Goal: Information Seeking & Learning: Learn about a topic

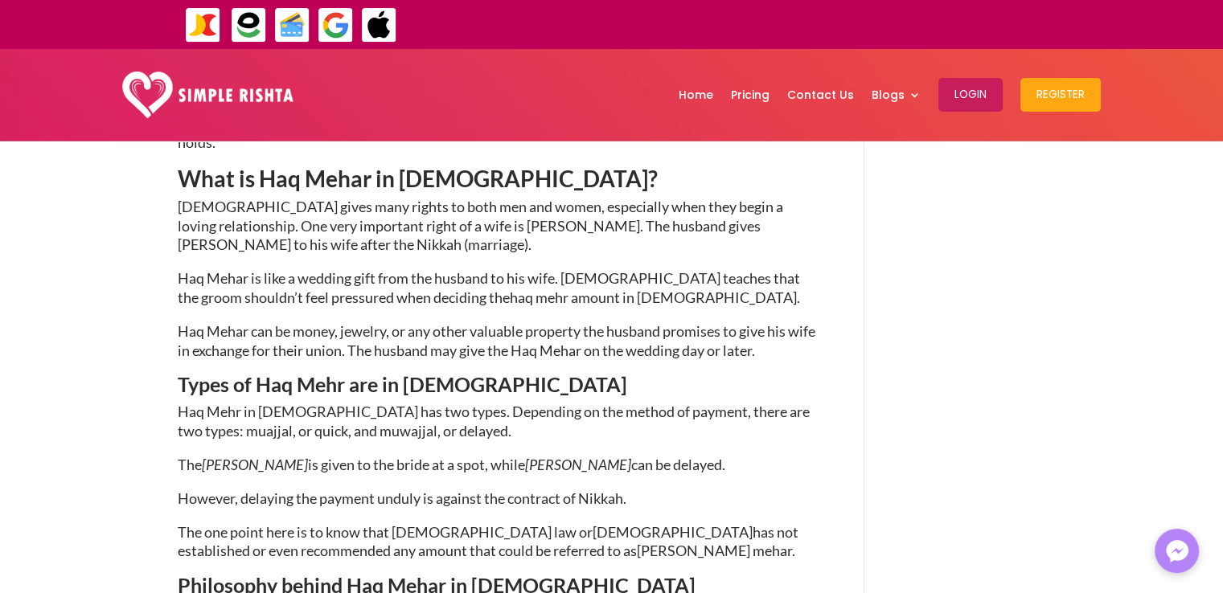
scroll to position [1045, 0]
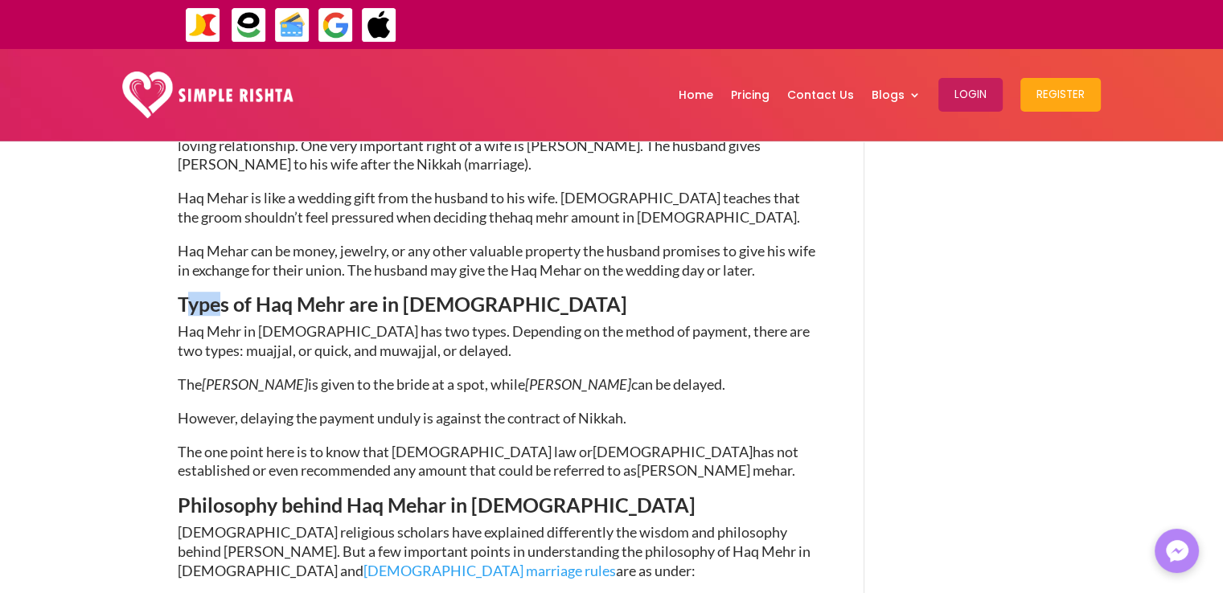
drag, startPoint x: 183, startPoint y: 232, endPoint x: 216, endPoint y: 232, distance: 32.2
click at [216, 292] on span "Types of Haq Mehr are in [DEMOGRAPHIC_DATA]" at bounding box center [403, 304] width 450 height 24
click at [184, 292] on span "Types of Haq Mehr are in [DEMOGRAPHIC_DATA]" at bounding box center [403, 304] width 450 height 24
click at [535, 294] on h3 "Types of Haq Mehr are in [DEMOGRAPHIC_DATA]" at bounding box center [497, 308] width 639 height 28
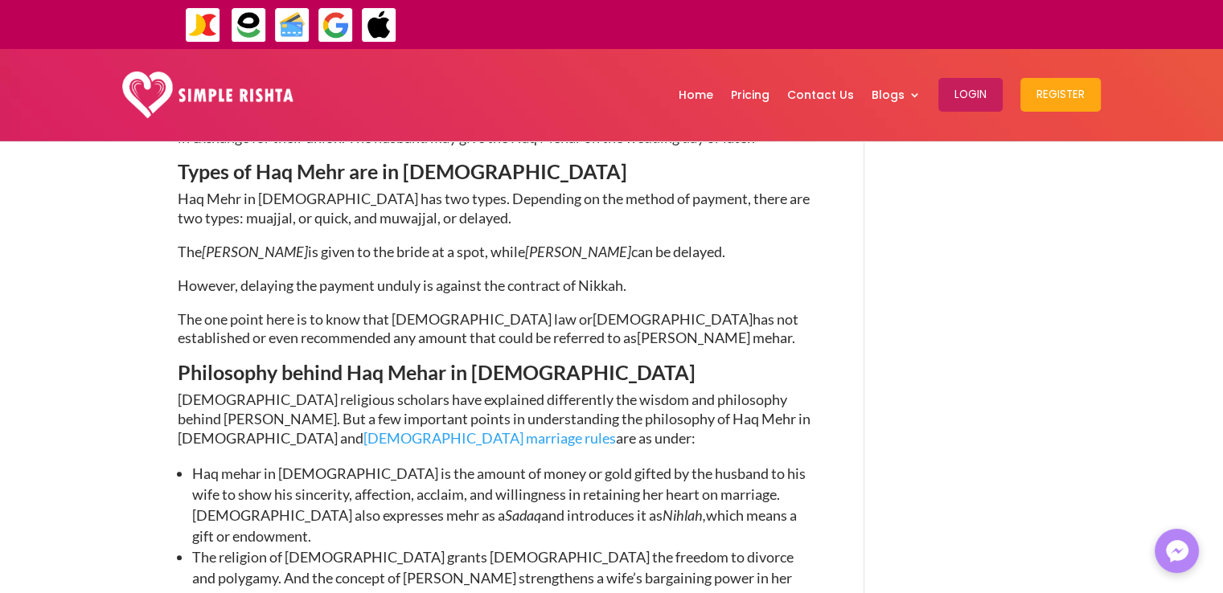
scroll to position [1206, 0]
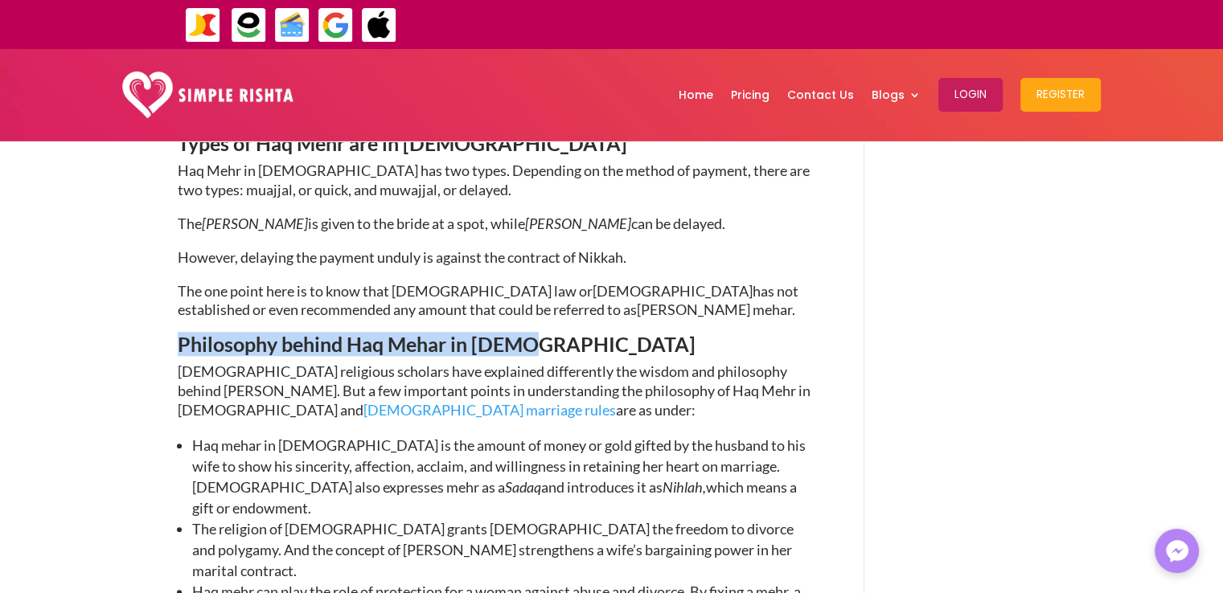
drag, startPoint x: 181, startPoint y: 271, endPoint x: 528, endPoint y: 271, distance: 346.6
click at [528, 335] on h3 "Philosophy behind Haq Mehar in [DEMOGRAPHIC_DATA]" at bounding box center [497, 349] width 639 height 28
click at [532, 335] on h3 "Philosophy behind Haq Mehar in [DEMOGRAPHIC_DATA]" at bounding box center [497, 349] width 639 height 28
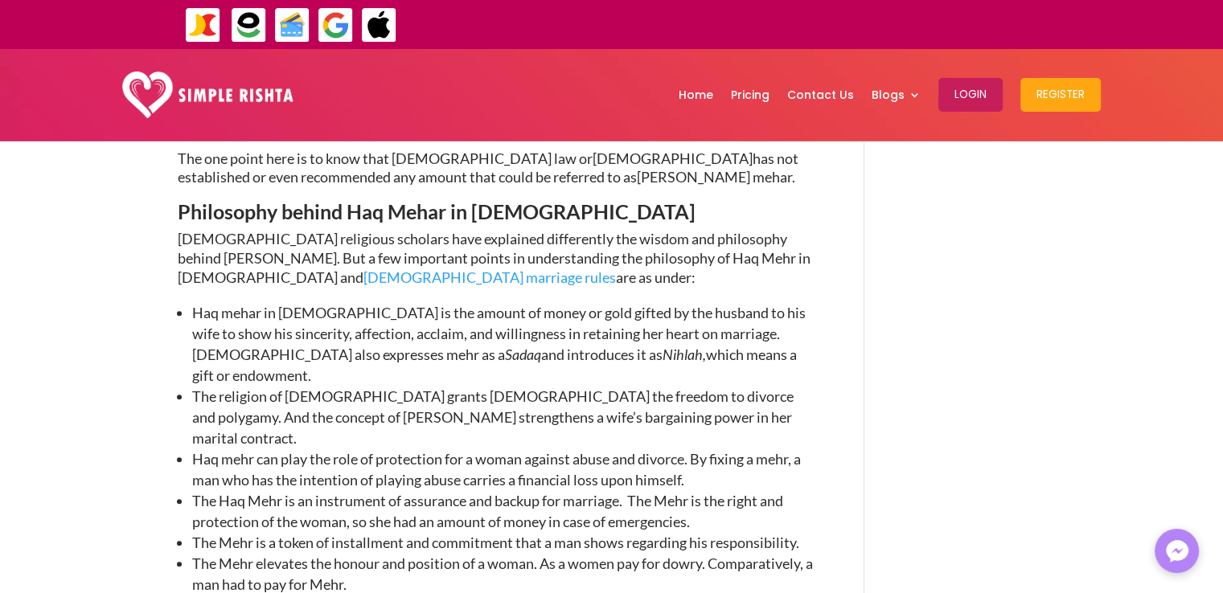
scroll to position [1367, 0]
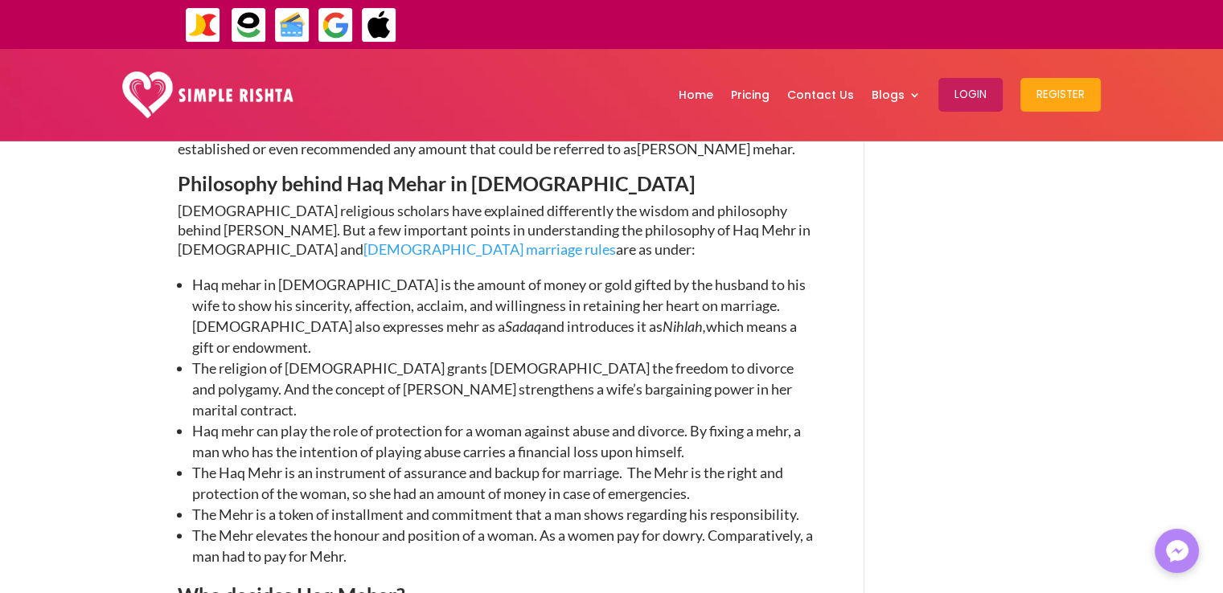
drag, startPoint x: 526, startPoint y: 390, endPoint x: 458, endPoint y: 339, distance: 84.9
click at [458, 422] on span "Haq mehr can play the role of protection for a woman against abuse and divorce.…" at bounding box center [496, 441] width 609 height 39
click at [601, 464] on span "The Haq Mehr is an instrument of assurance and backup for marriage. The Mehr is…" at bounding box center [487, 483] width 591 height 39
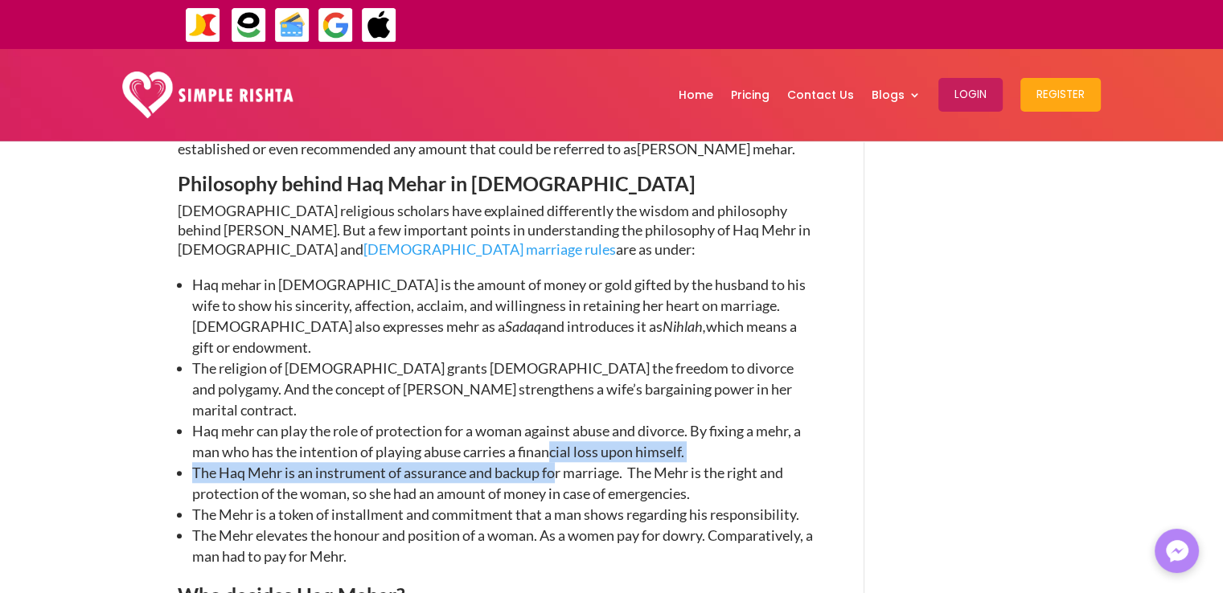
drag, startPoint x: 650, startPoint y: 282, endPoint x: 555, endPoint y: 344, distance: 113.3
click at [555, 344] on ul "Haq mehar in [DEMOGRAPHIC_DATA] is the amount of money or gold gifted by the hu…" at bounding box center [497, 429] width 639 height 311
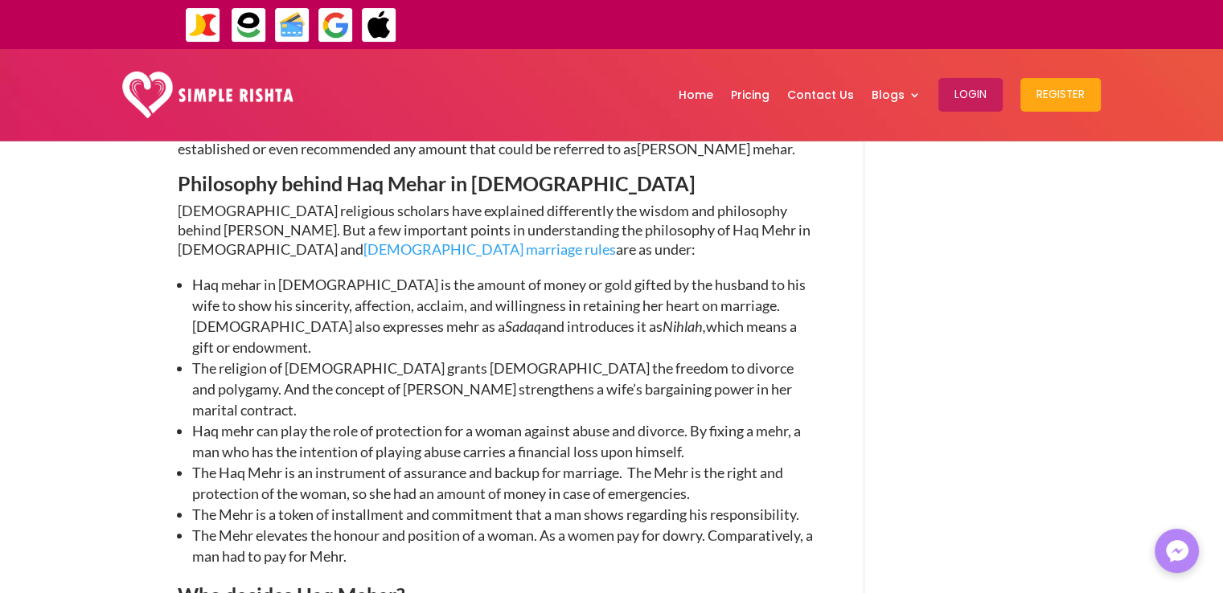
click at [503, 422] on span "Haq mehr can play the role of protection for a woman against abuse and divorce.…" at bounding box center [496, 441] width 609 height 39
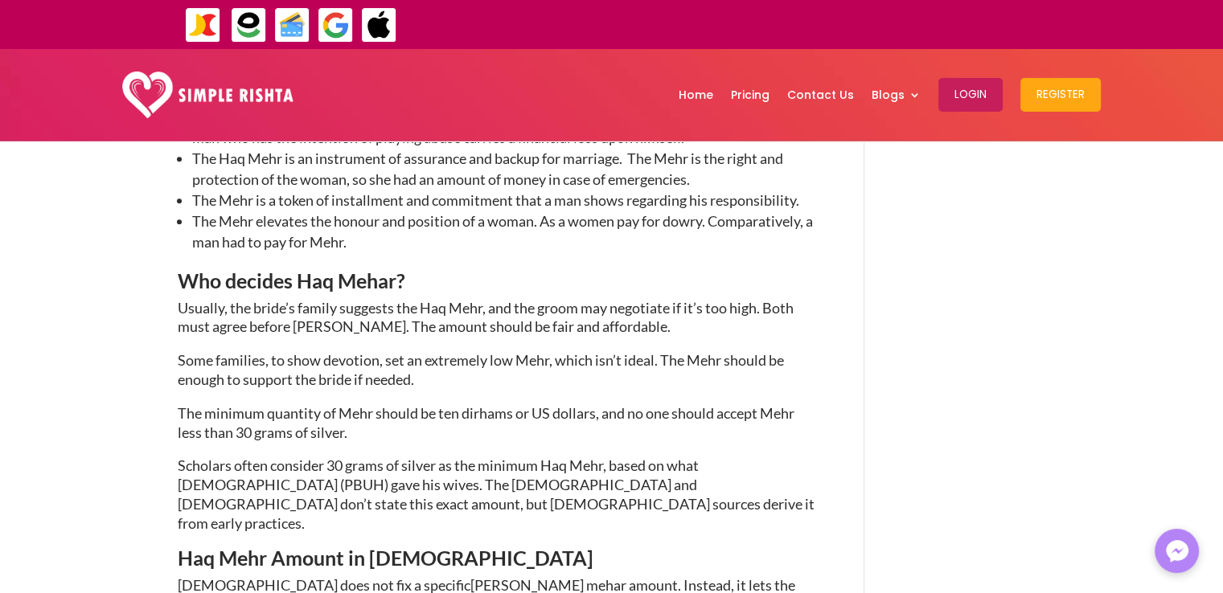
scroll to position [1689, 0]
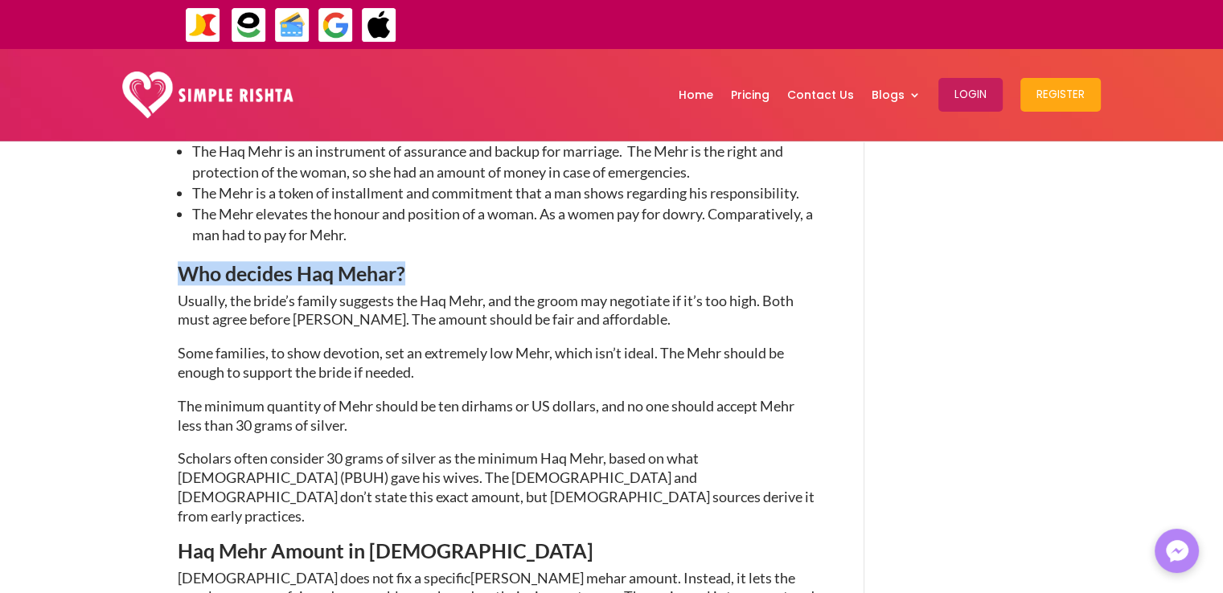
drag, startPoint x: 179, startPoint y: 155, endPoint x: 417, endPoint y: 162, distance: 238.1
click at [417, 264] on h3 "Who decides Haq Mehar?" at bounding box center [497, 278] width 639 height 28
click at [299, 261] on span "Who decides Haq Mehar?" at bounding box center [292, 273] width 228 height 24
click at [549, 344] on p "Some families, to show devotion, set an extremely low Mehr, which isn’t ideal. …" at bounding box center [497, 370] width 639 height 53
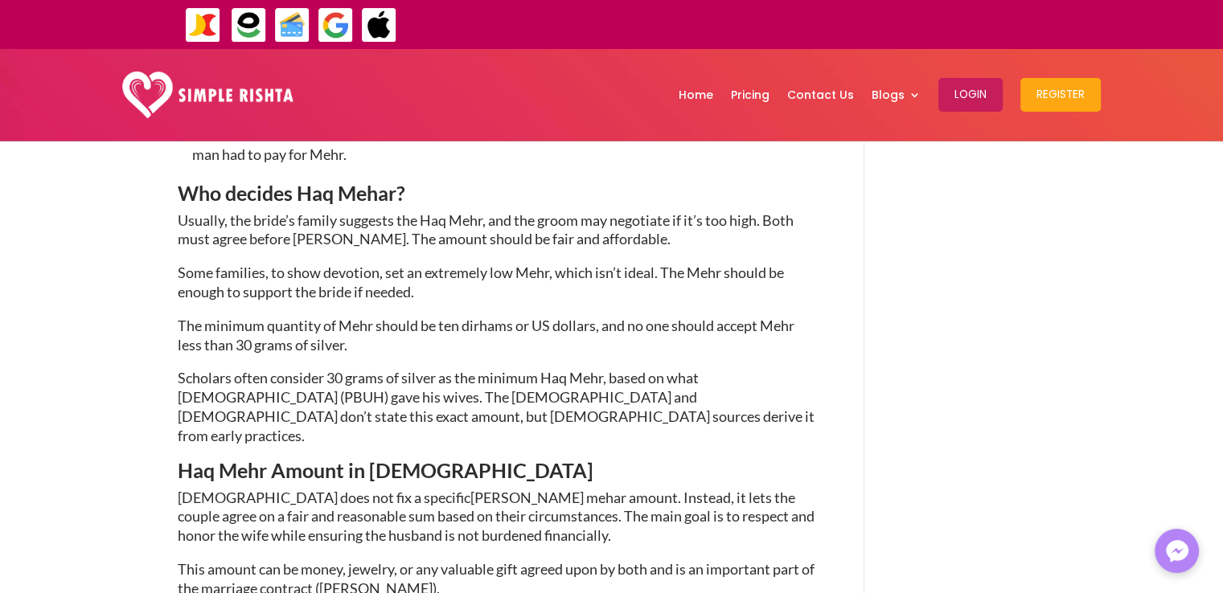
scroll to position [1849, 0]
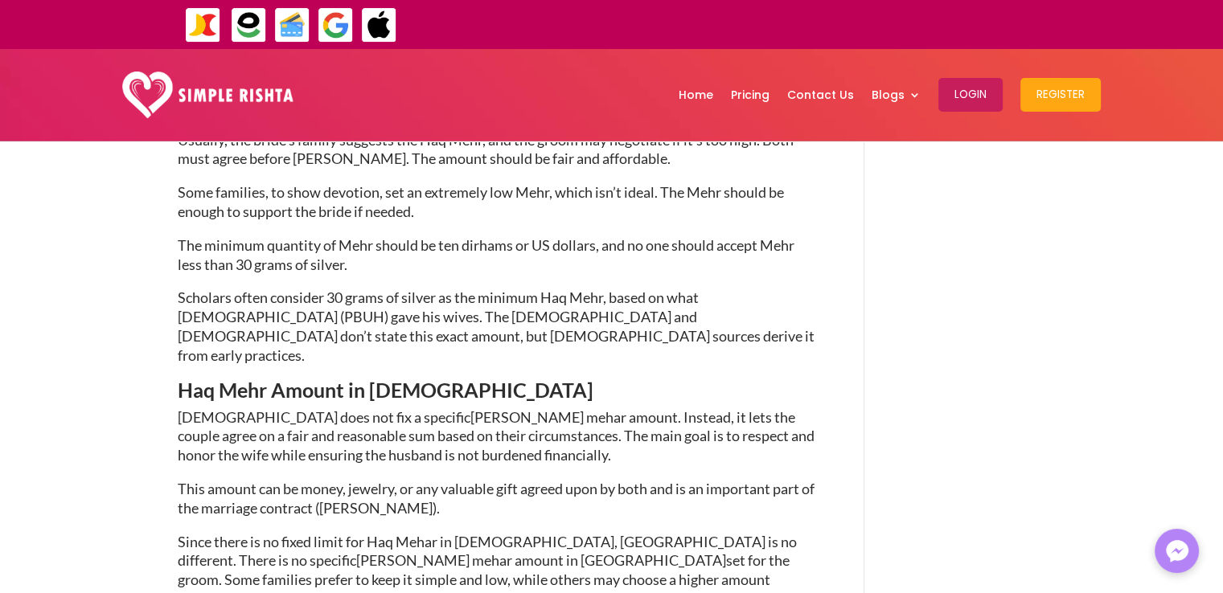
click at [597, 408] on p "[DEMOGRAPHIC_DATA] does not fix a specific [PERSON_NAME] mehar amount . Instead…" at bounding box center [497, 444] width 639 height 72
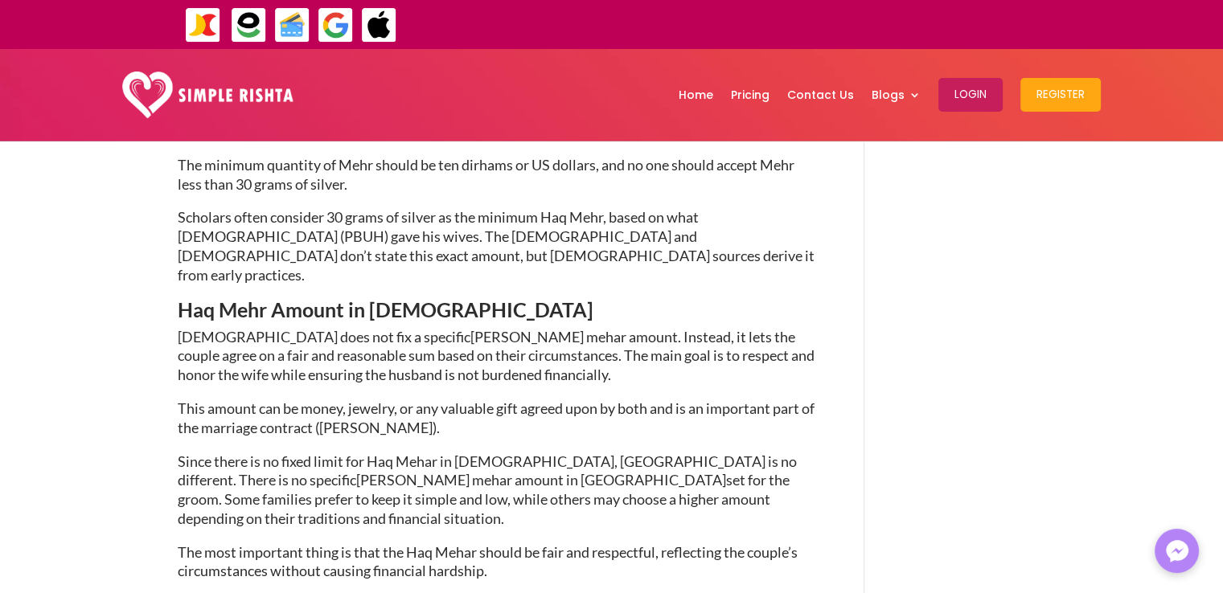
scroll to position [2010, 0]
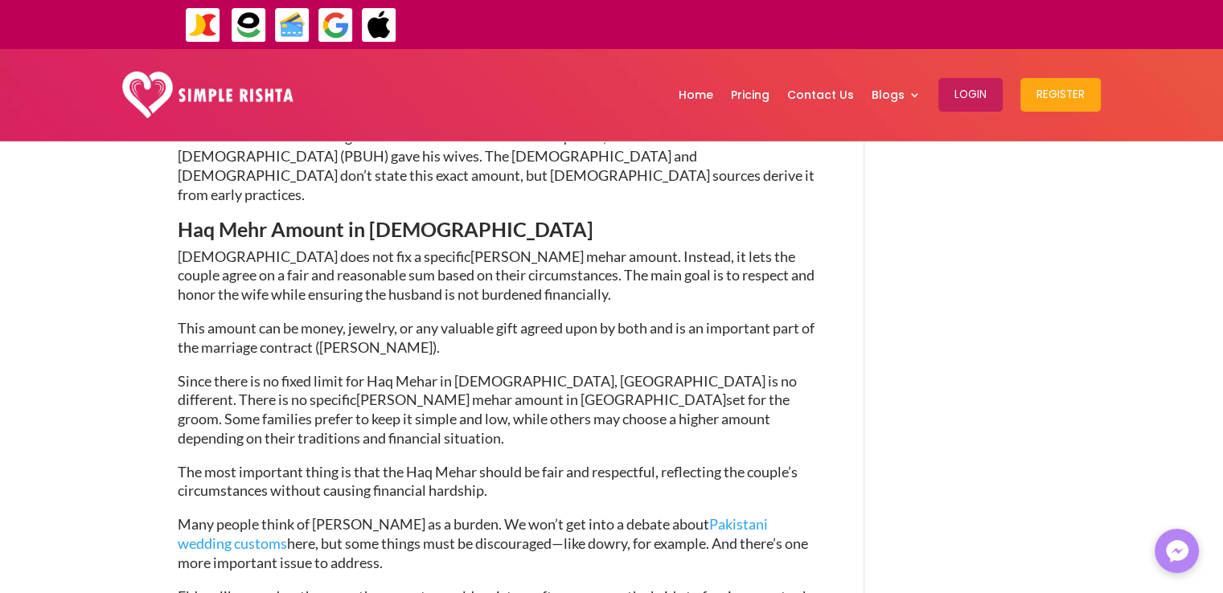
click at [589, 372] on p "Since there is no fixed limit for Haq Mehar in [DEMOGRAPHIC_DATA], [GEOGRAPHIC_…" at bounding box center [497, 417] width 639 height 91
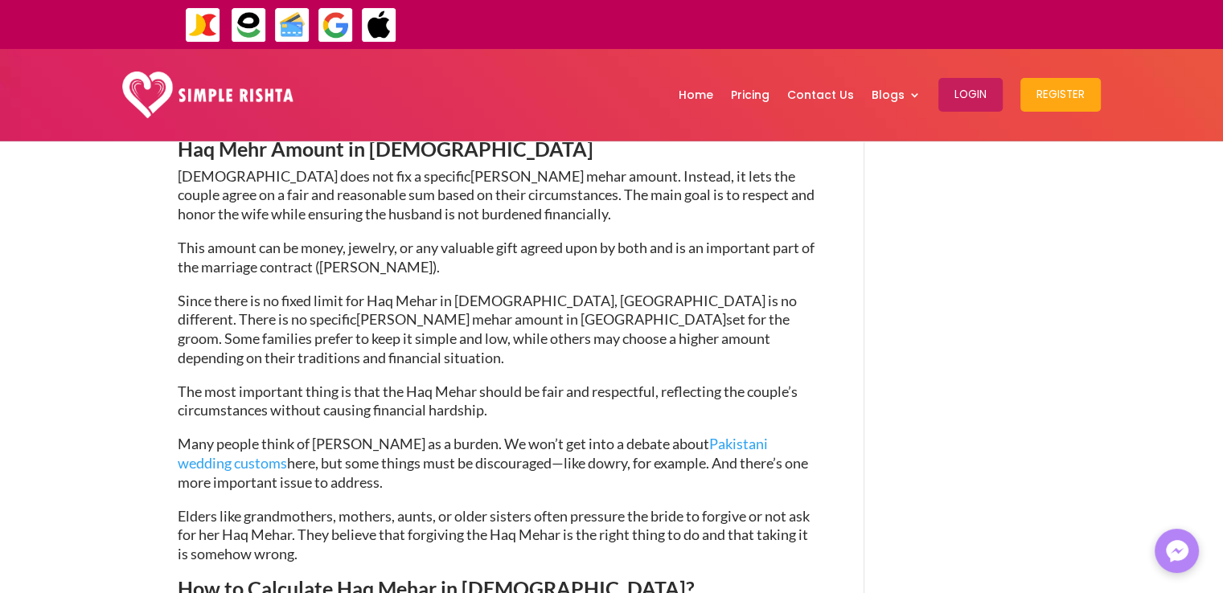
scroll to position [2171, 0]
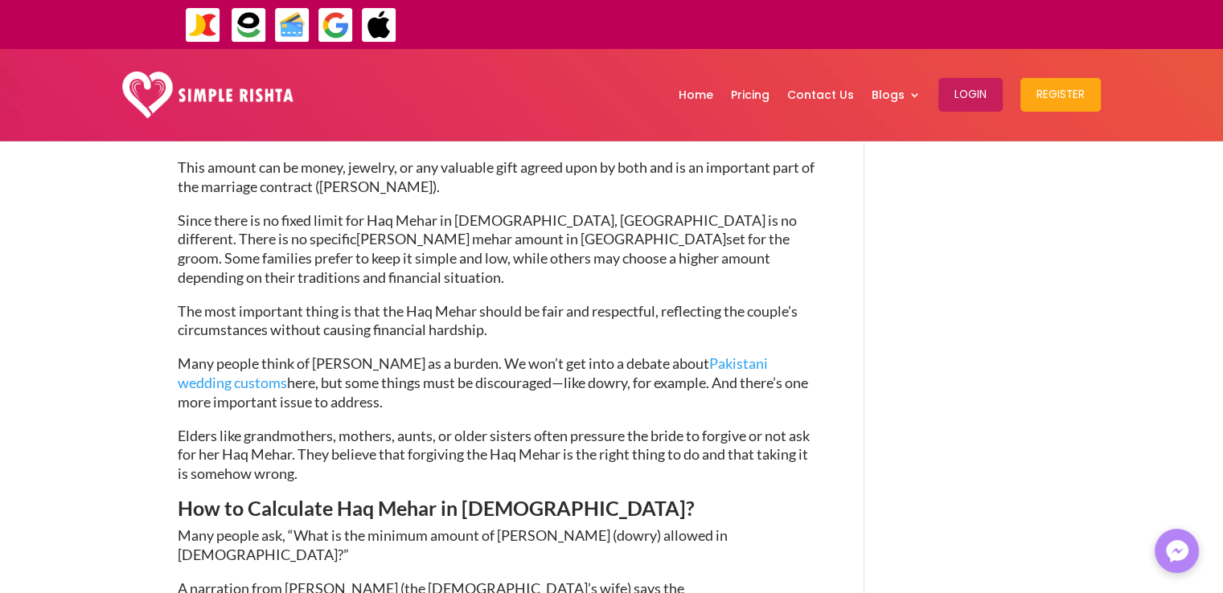
click at [577, 427] on p "Elders like grandmothers, mothers, aunts, or older sisters often pressure the b…" at bounding box center [497, 463] width 639 height 72
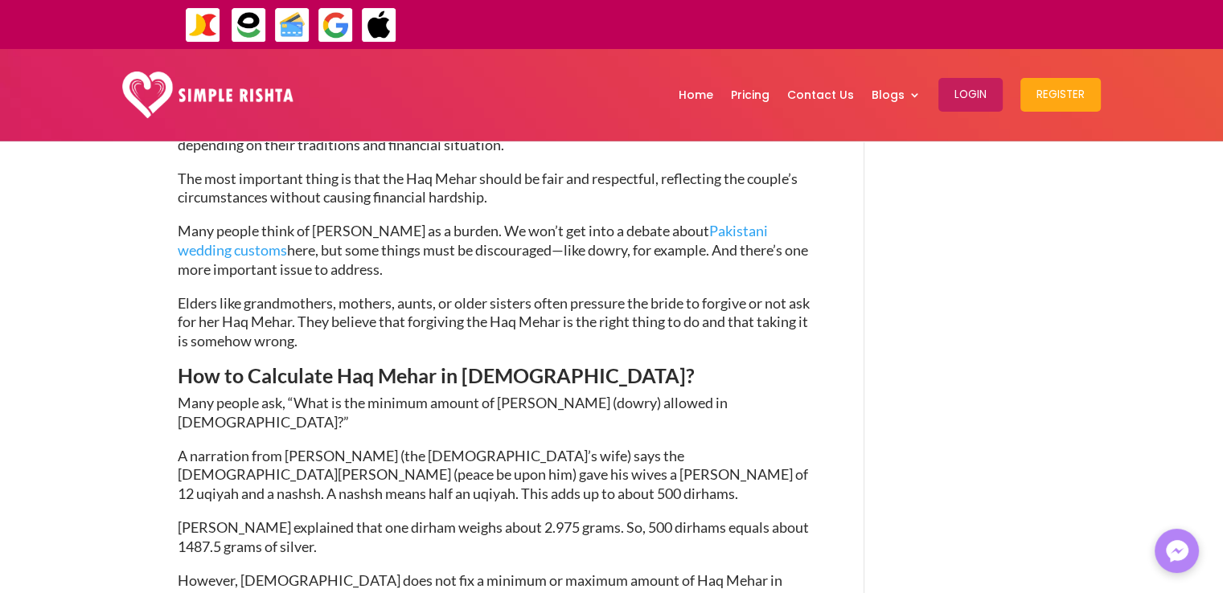
scroll to position [2332, 0]
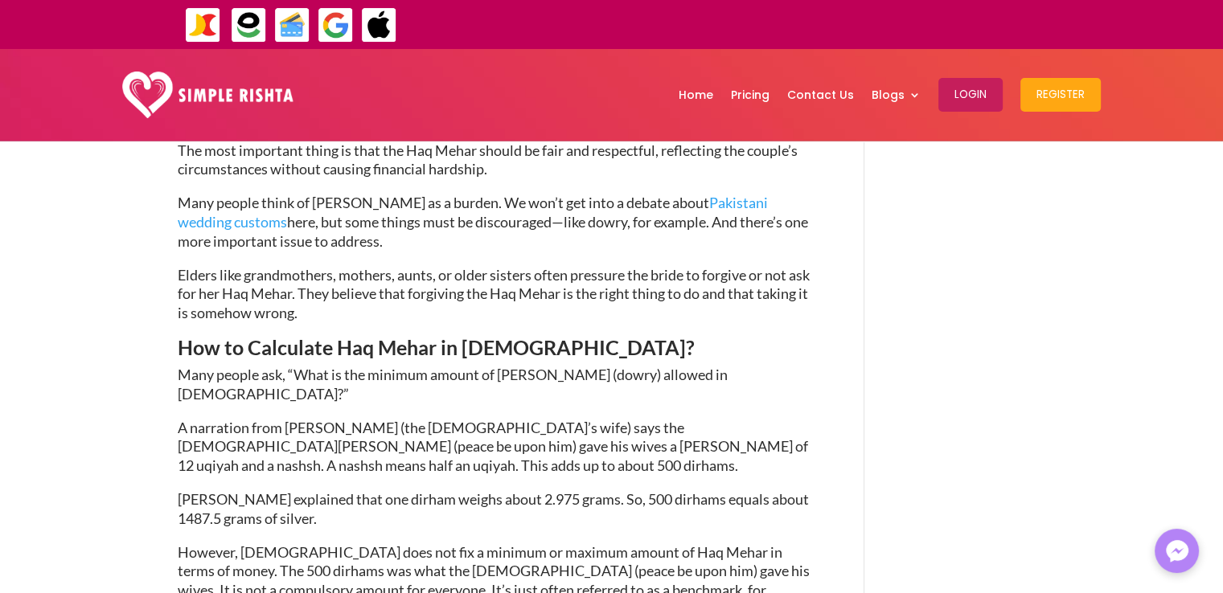
click at [573, 491] on p "[PERSON_NAME] explained that one dirham weighs about 2.975 grams. So, 500 dirha…" at bounding box center [497, 517] width 639 height 53
click at [586, 419] on p "A narration from [PERSON_NAME] (the [DEMOGRAPHIC_DATA]’s wife) says the [DEMOGR…" at bounding box center [497, 455] width 639 height 72
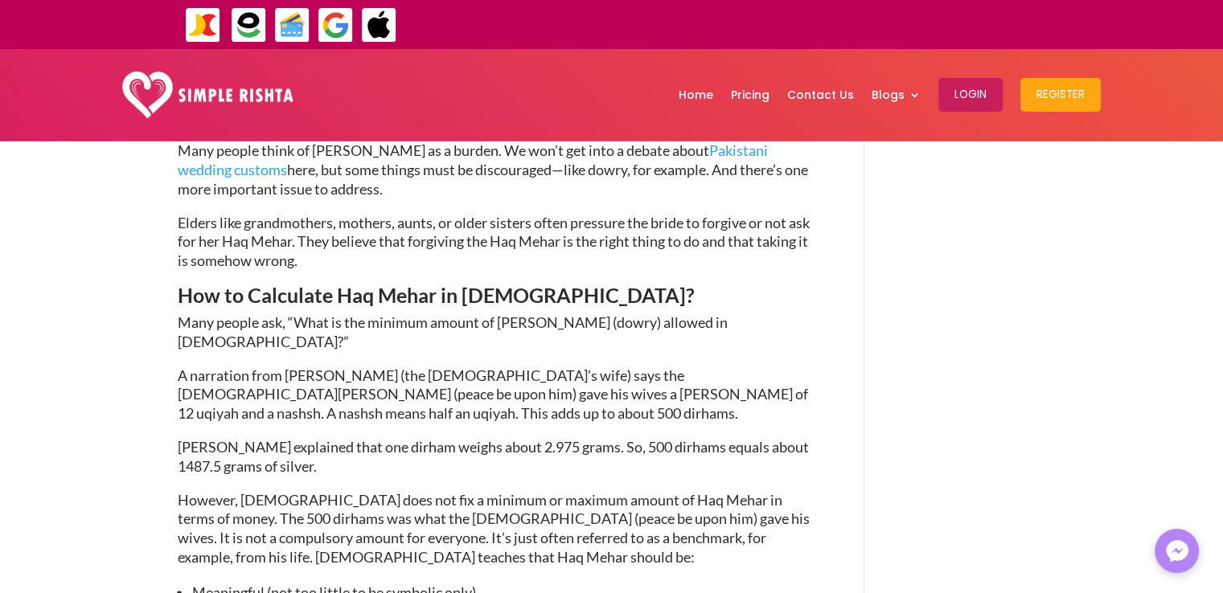
scroll to position [2412, 0]
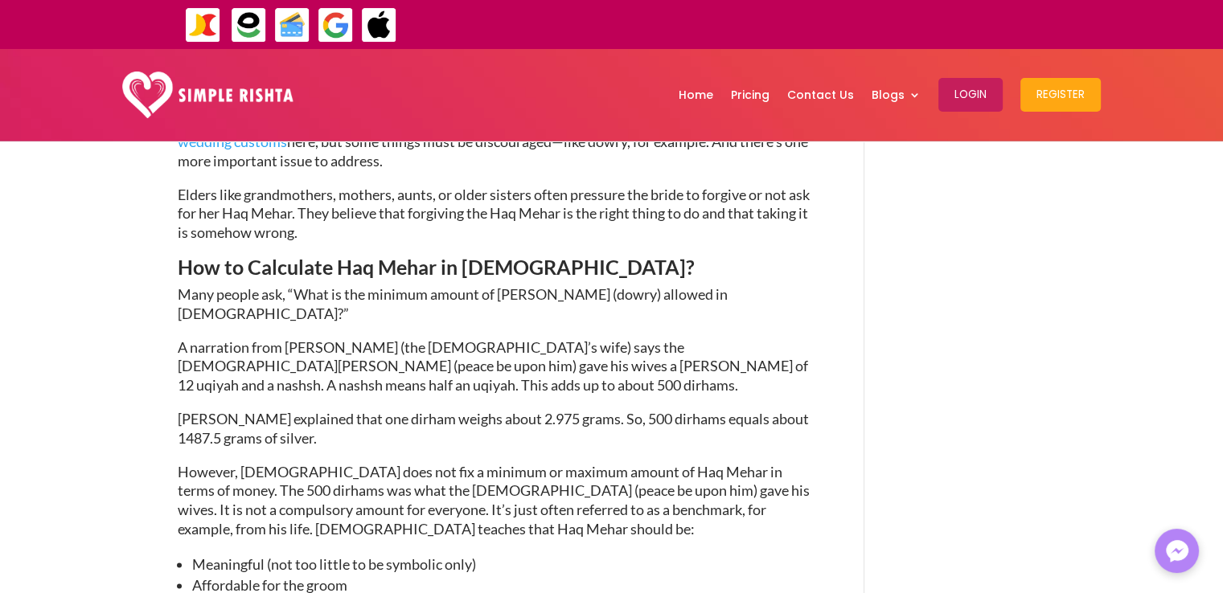
click at [848, 282] on div "Haq Mehar in [DEMOGRAPHIC_DATA] and its Philosophy [DATE] | Marriage guidelines…" at bounding box center [522, 185] width 688 height 4820
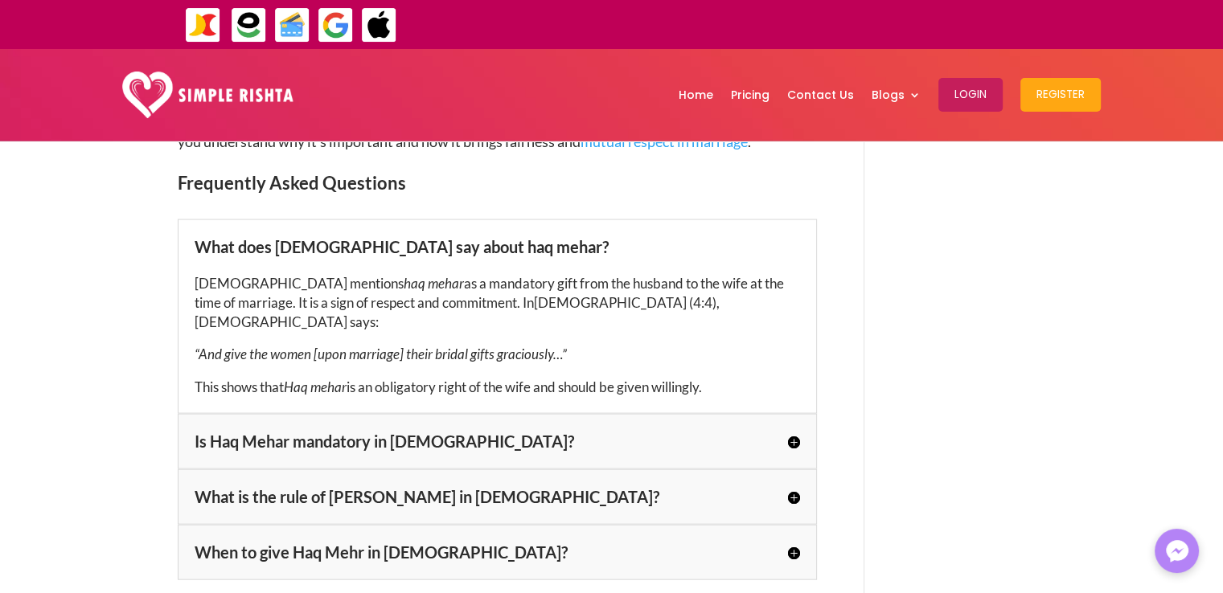
scroll to position [3297, 0]
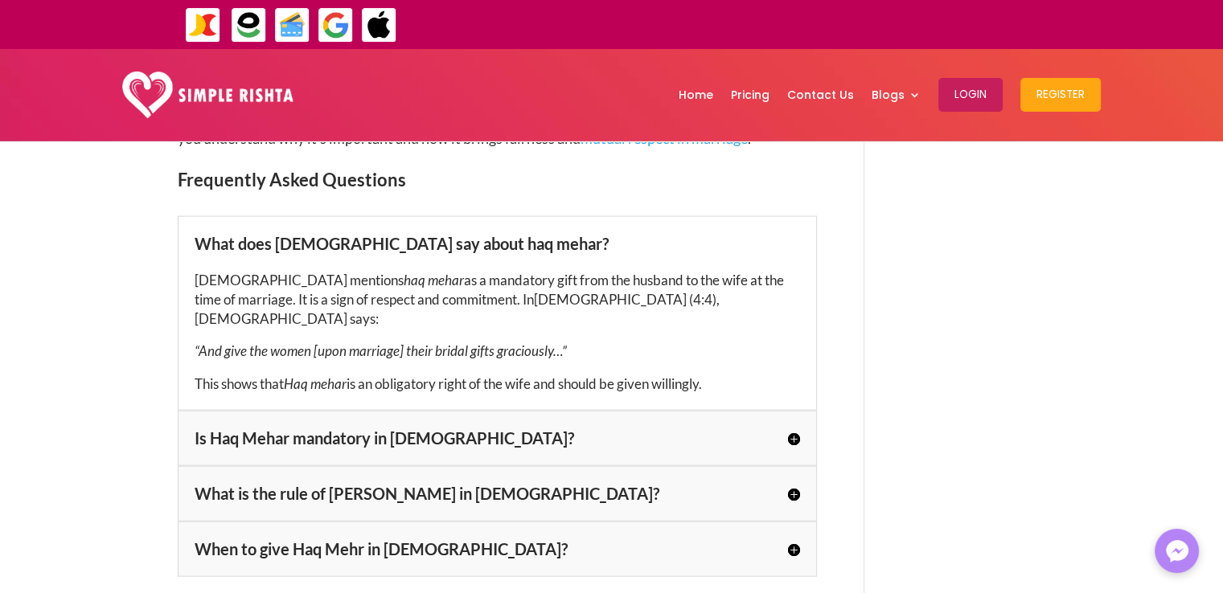
click at [790, 483] on h5 "What is the rule of [PERSON_NAME] in [DEMOGRAPHIC_DATA]?" at bounding box center [498, 494] width 606 height 22
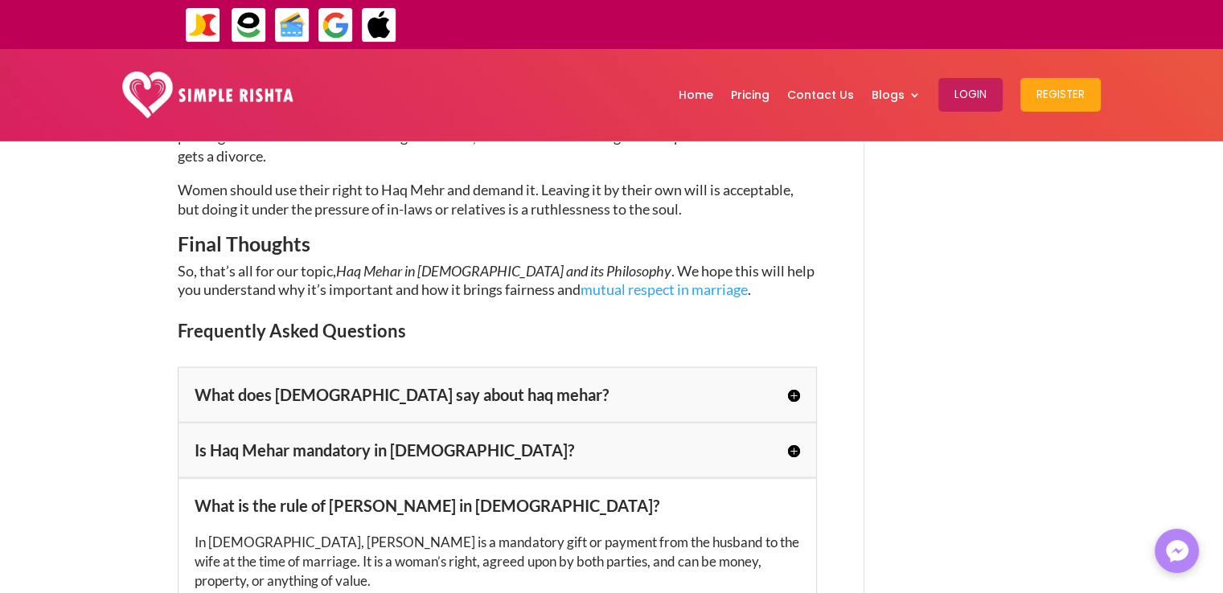
scroll to position [3136, 0]
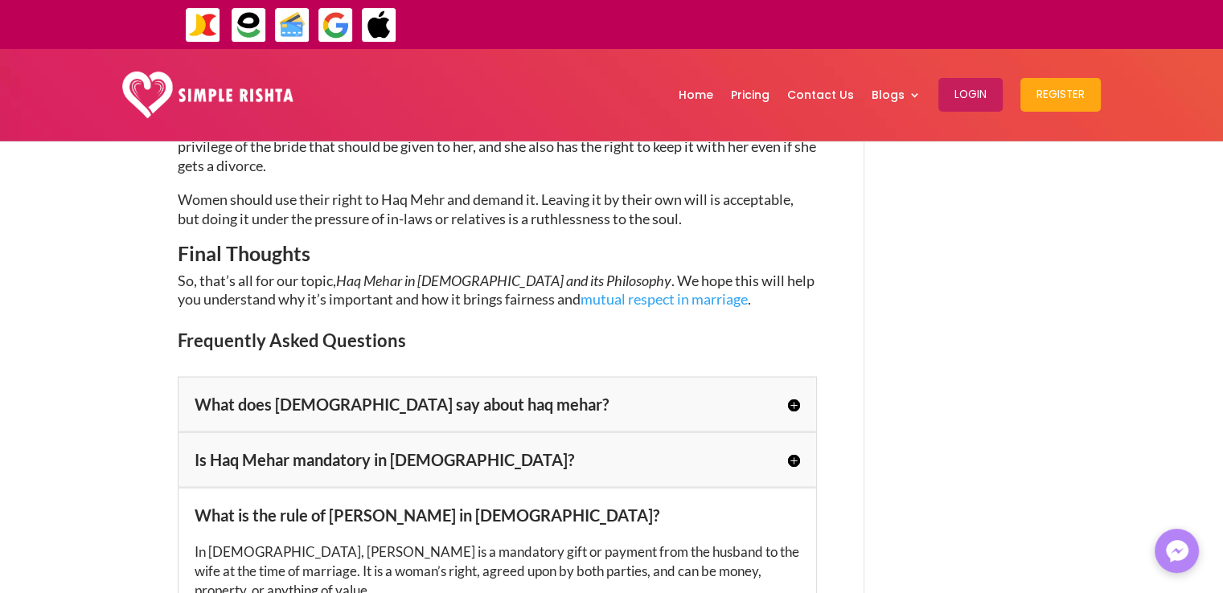
click at [788, 450] on h5 "Is Haq Mehar mandatory in [DEMOGRAPHIC_DATA]?" at bounding box center [498, 461] width 606 height 22
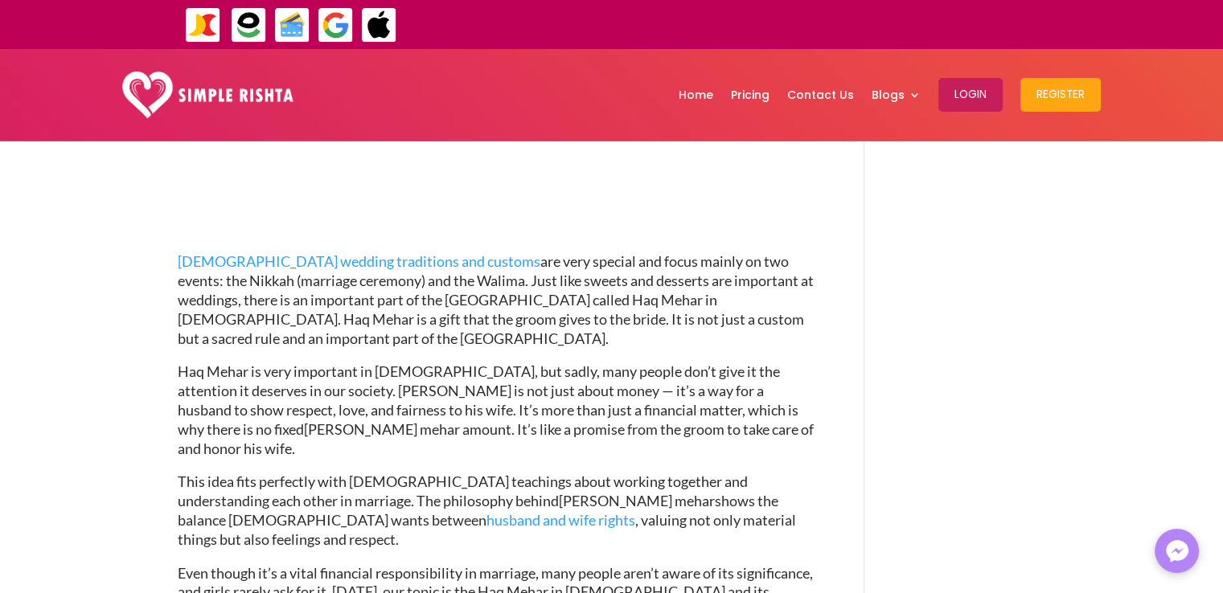
scroll to position [563, 0]
